Goal: Task Accomplishment & Management: Use online tool/utility

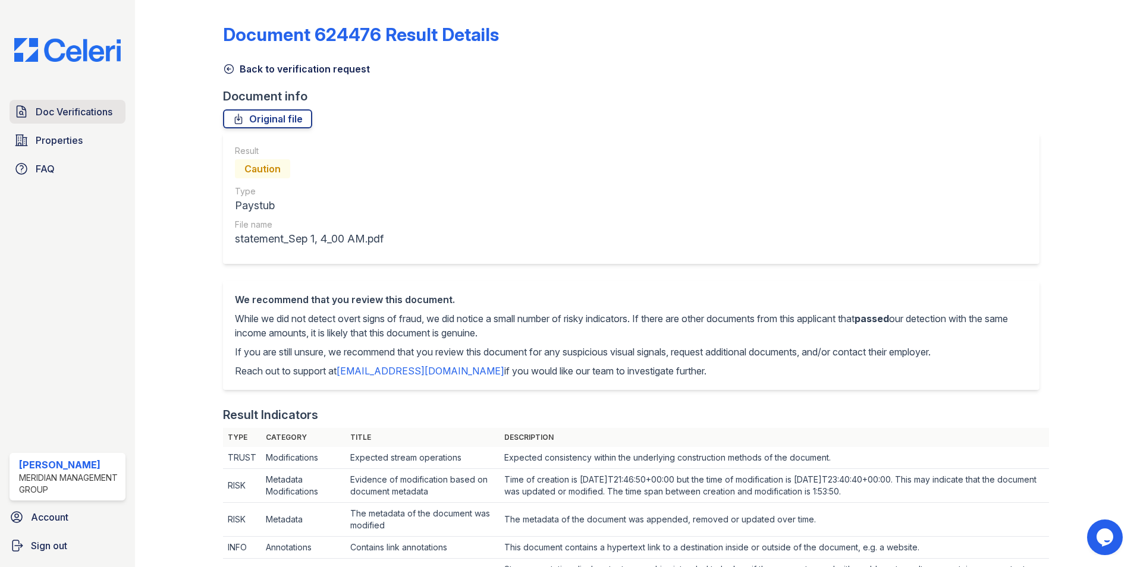
click at [65, 108] on span "Doc Verifications" at bounding box center [74, 112] width 77 height 14
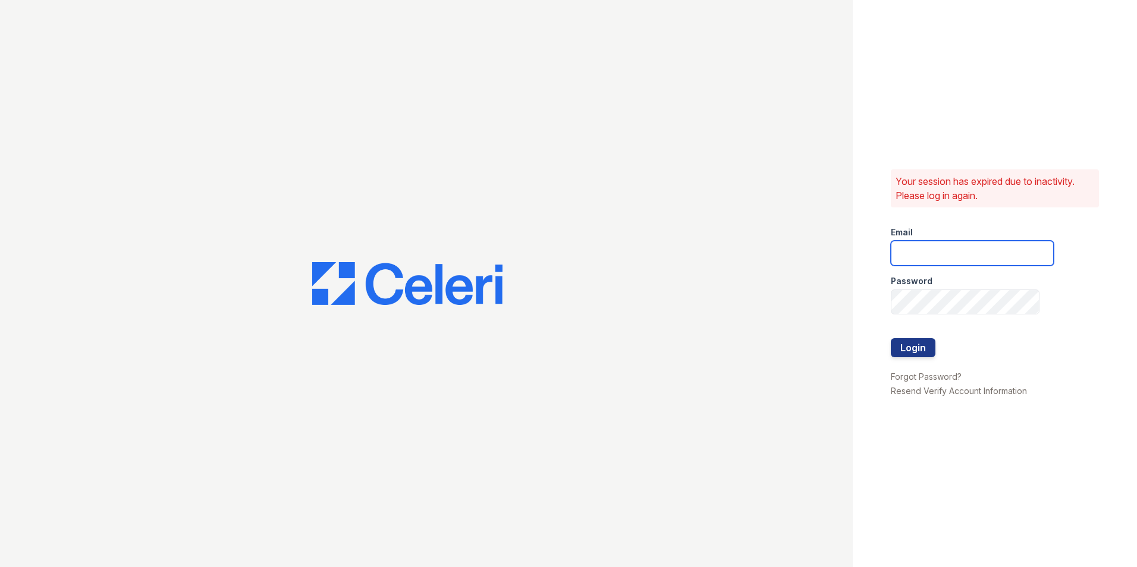
type input "hrouse@mmgmgt.com"
click at [921, 346] on button "Login" at bounding box center [913, 347] width 45 height 19
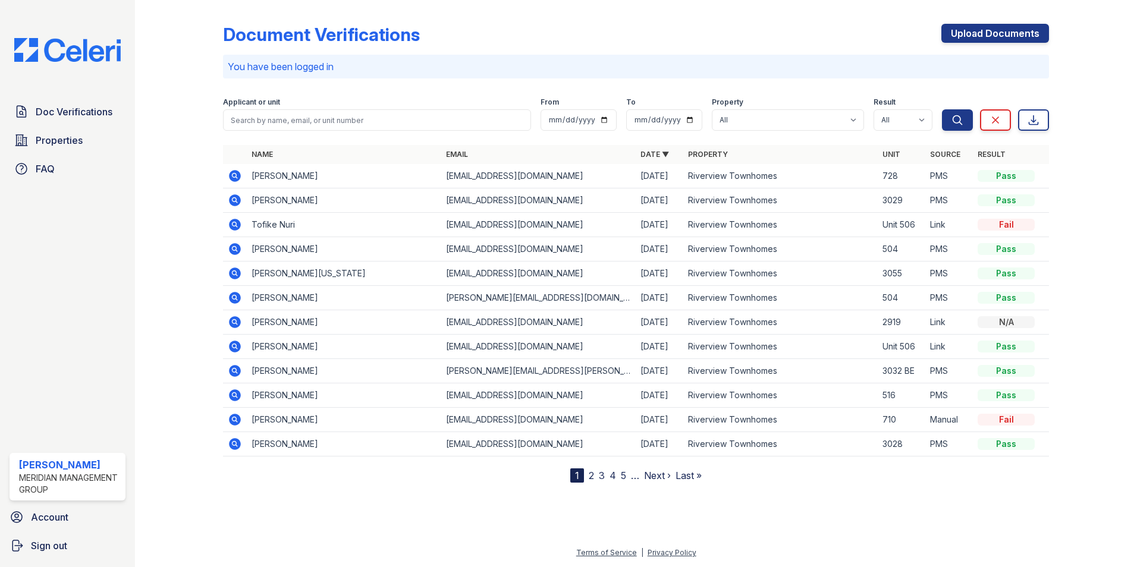
click at [234, 194] on icon at bounding box center [235, 200] width 14 height 14
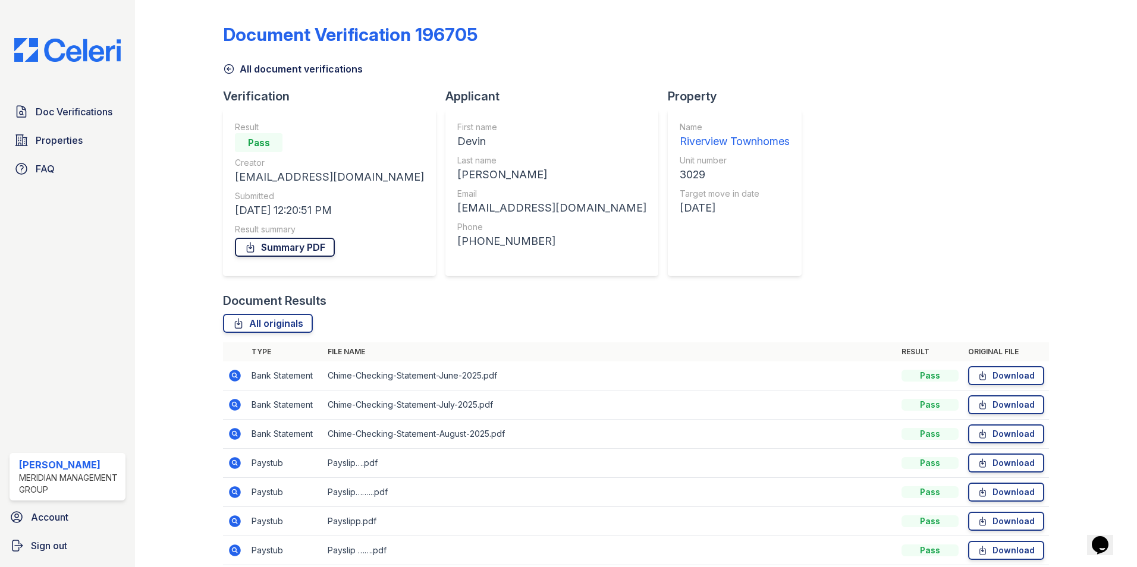
click at [281, 246] on link "Summary PDF" at bounding box center [285, 247] width 100 height 19
click at [55, 139] on span "Properties" at bounding box center [59, 140] width 47 height 14
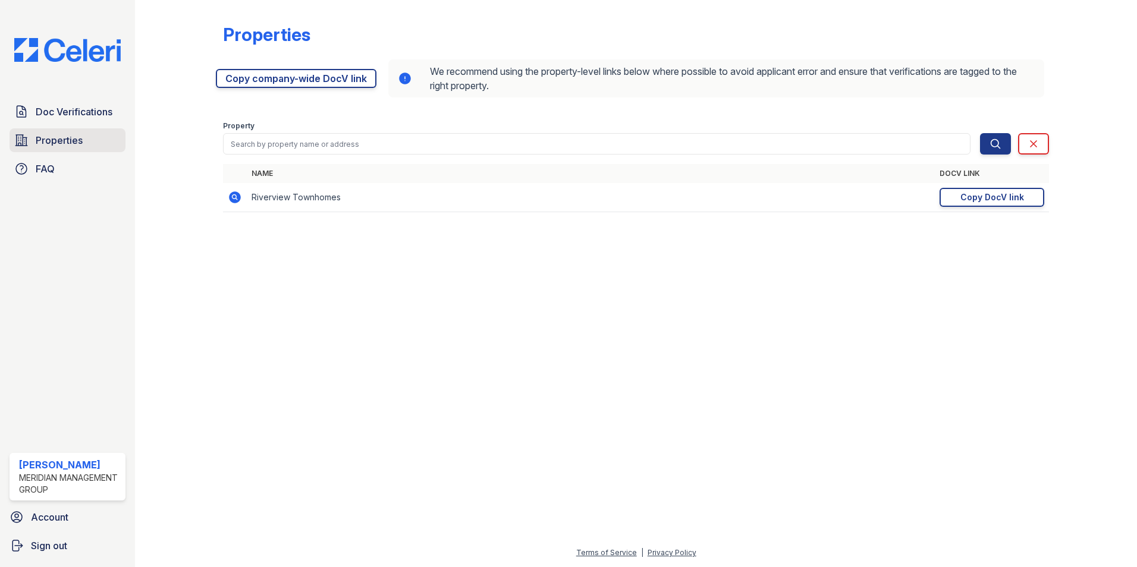
click at [64, 109] on span "Doc Verifications" at bounding box center [74, 112] width 77 height 14
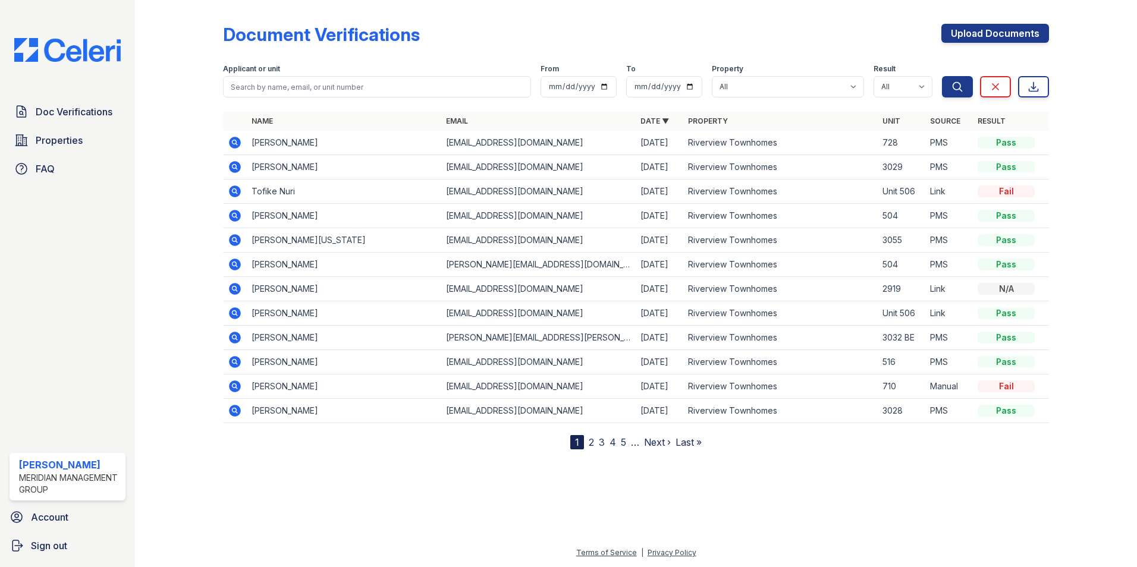
click at [228, 137] on td at bounding box center [235, 143] width 24 height 24
click at [252, 139] on td "[PERSON_NAME]" at bounding box center [344, 143] width 194 height 24
click at [234, 140] on icon at bounding box center [235, 143] width 14 height 14
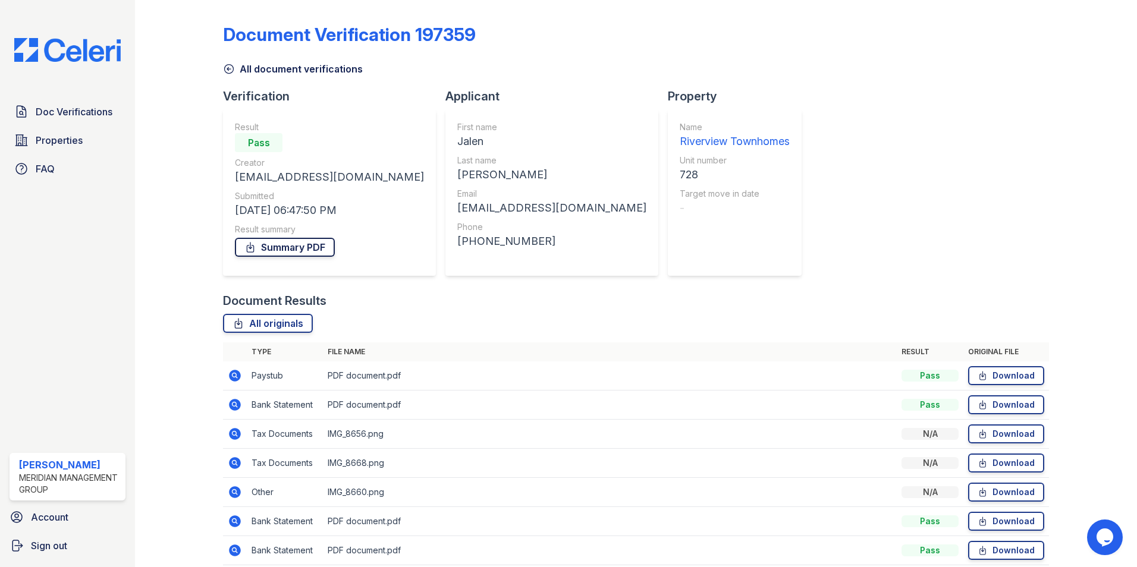
click at [278, 246] on link "Summary PDF" at bounding box center [285, 247] width 100 height 19
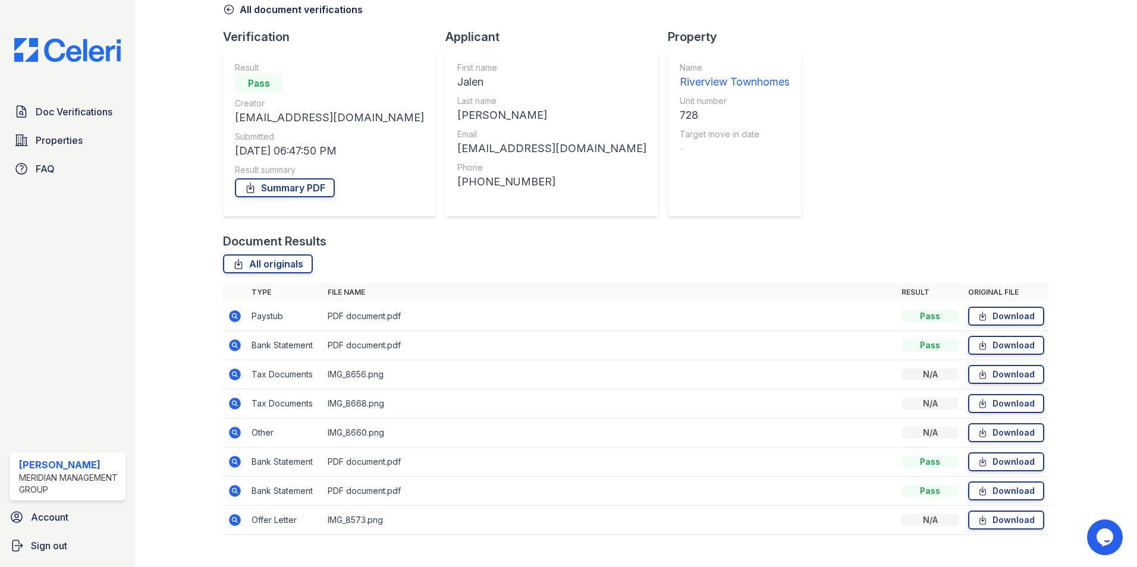
click at [263, 521] on td "Offer Letter" at bounding box center [285, 520] width 76 height 29
click at [233, 518] on icon at bounding box center [235, 520] width 14 height 14
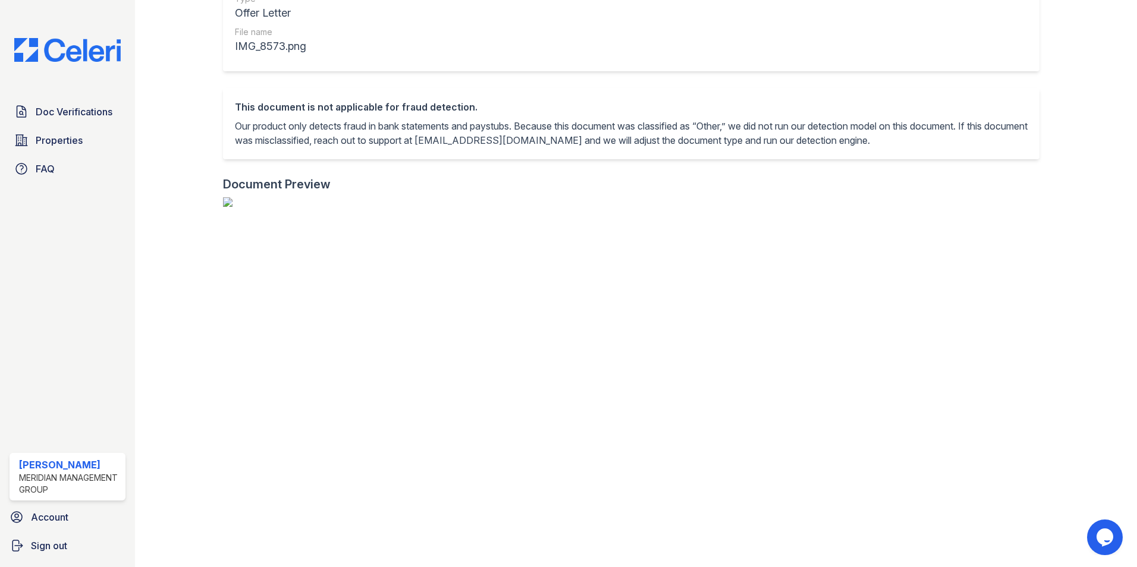
scroll to position [46, 0]
click at [58, 115] on span "Doc Verifications" at bounding box center [74, 112] width 77 height 14
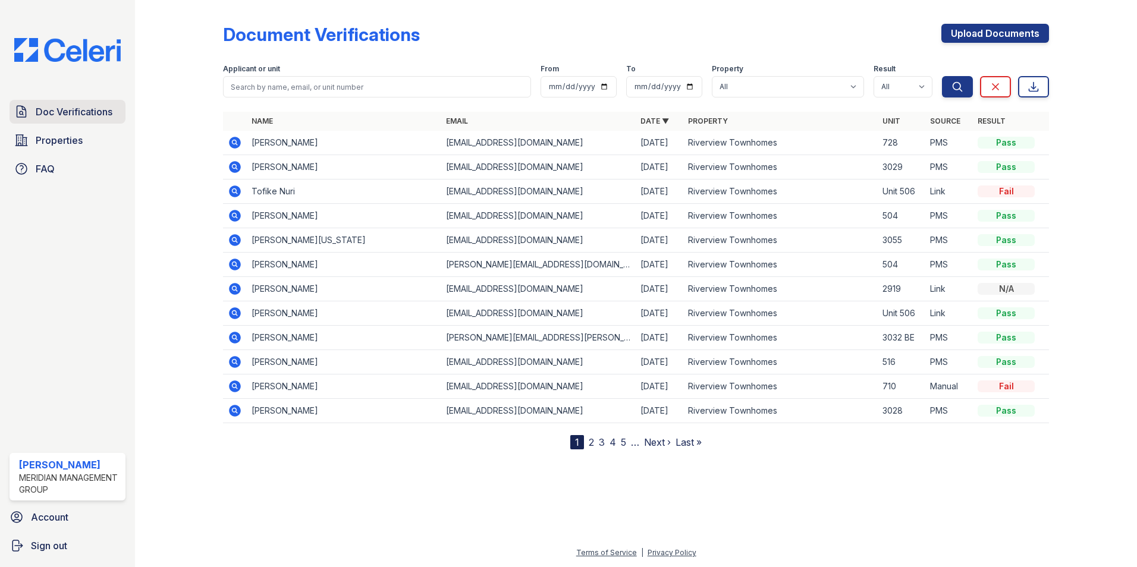
click at [73, 111] on span "Doc Verifications" at bounding box center [74, 112] width 77 height 14
click at [64, 138] on span "Properties" at bounding box center [59, 140] width 47 height 14
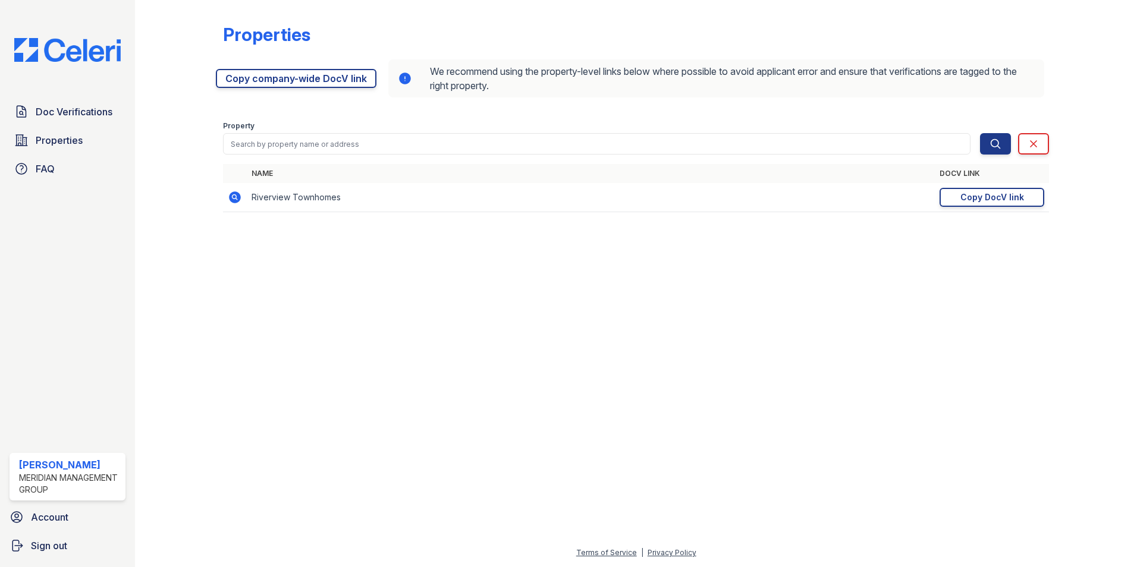
click at [290, 73] on link "Copy company-wide DocV link" at bounding box center [296, 78] width 161 height 19
click at [293, 78] on div "[URL][DOMAIN_NAME] Copy company-wide DocV link We recommend using the property-…" at bounding box center [632, 79] width 833 height 48
